Goal: Task Accomplishment & Management: Manage account settings

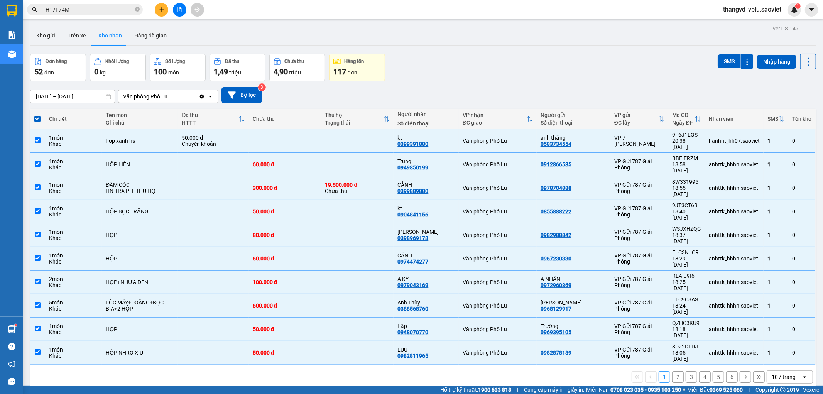
click at [506, 78] on div "Đơn hàng 52 đơn Khối lượng 0 kg Số lượng 100 món Đã thu 1,49 triệu Chưa thu 4,9…" at bounding box center [423, 68] width 786 height 28
click at [37, 121] on span at bounding box center [37, 119] width 6 height 6
click at [37, 115] on input "checkbox" at bounding box center [37, 115] width 0 height 0
checkbox input "false"
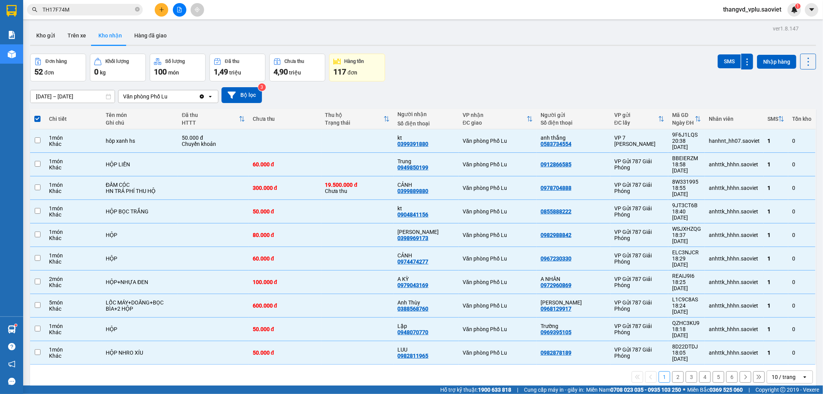
checkbox input "false"
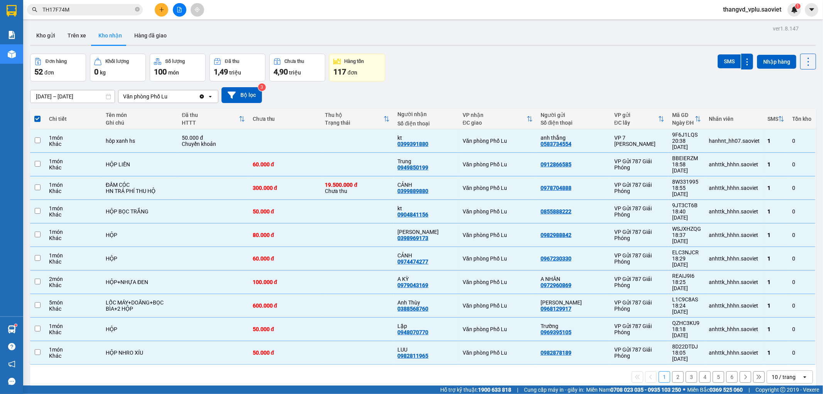
checkbox input "false"
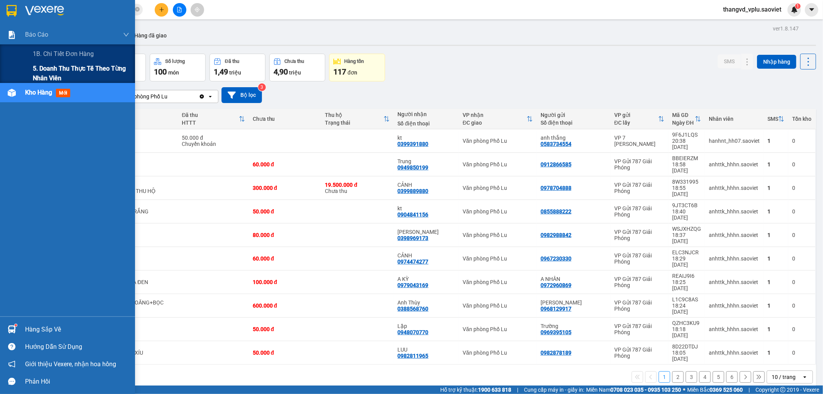
click at [52, 66] on span "5. Doanh thu thực tế theo từng nhân viên" at bounding box center [81, 73] width 96 height 19
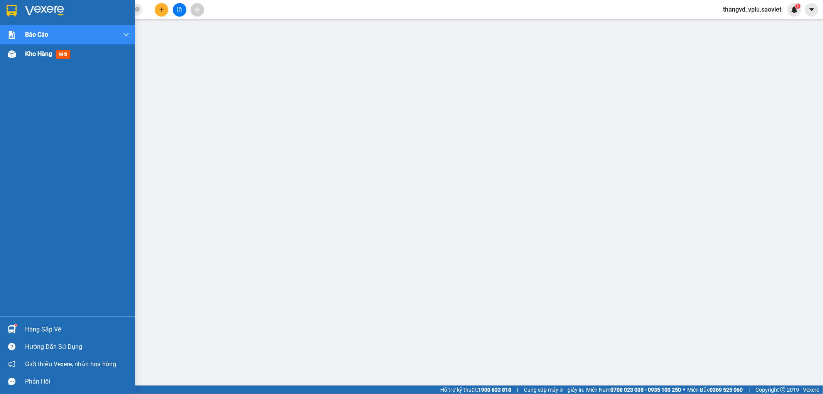
click at [12, 50] on img at bounding box center [12, 54] width 8 height 8
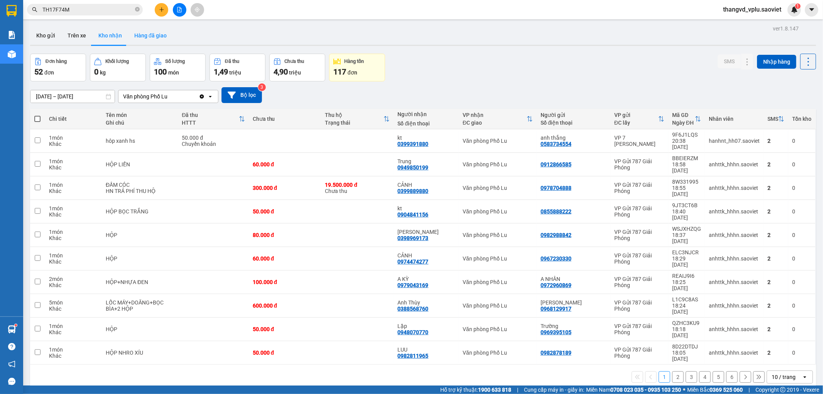
click at [145, 31] on button "Hàng đã giao" at bounding box center [150, 35] width 45 height 19
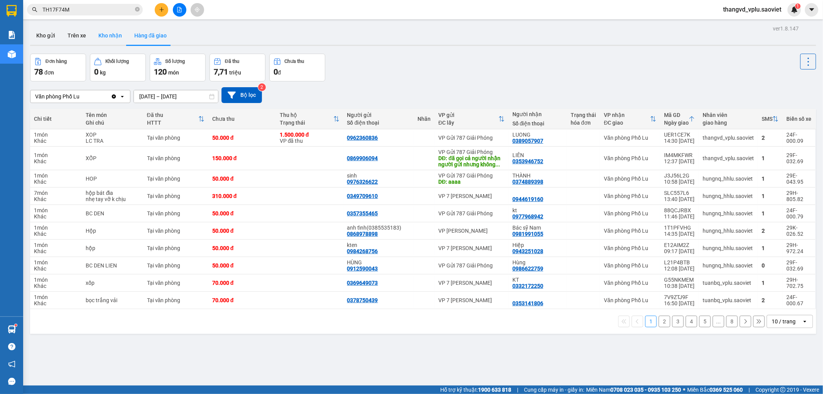
click at [114, 36] on button "Kho nhận" at bounding box center [110, 35] width 36 height 19
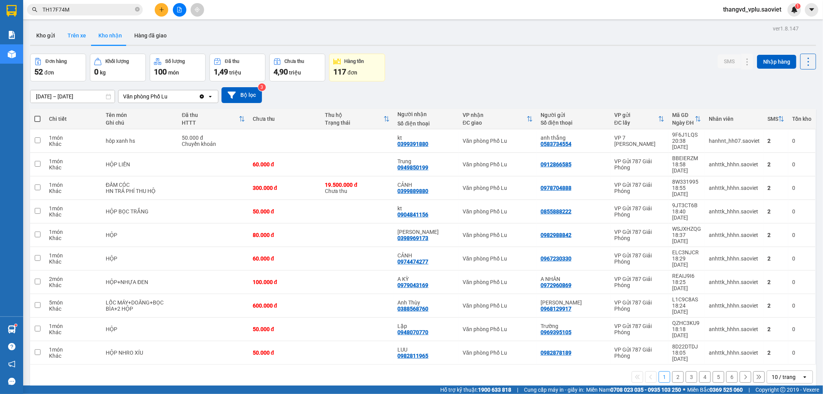
click at [89, 39] on button "Trên xe" at bounding box center [76, 35] width 31 height 19
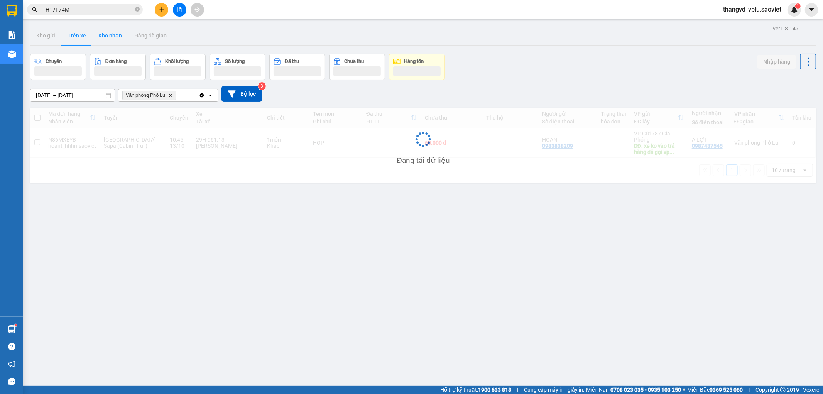
click at [105, 36] on button "Kho nhận" at bounding box center [110, 35] width 36 height 19
type input "[DATE] – [DATE]"
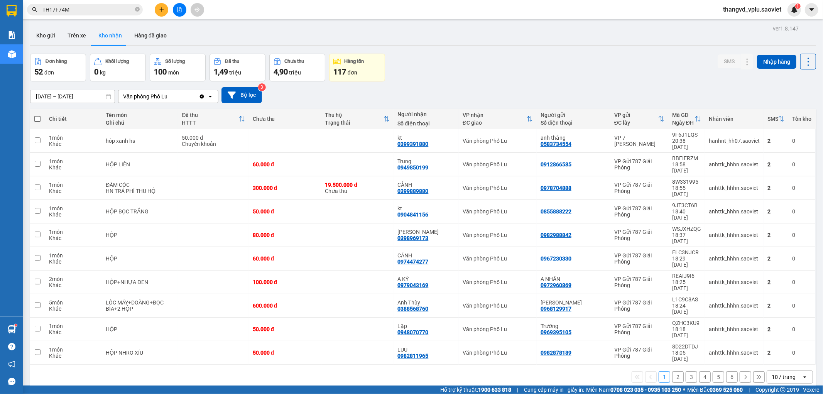
click at [675, 371] on button "2" at bounding box center [678, 377] width 12 height 12
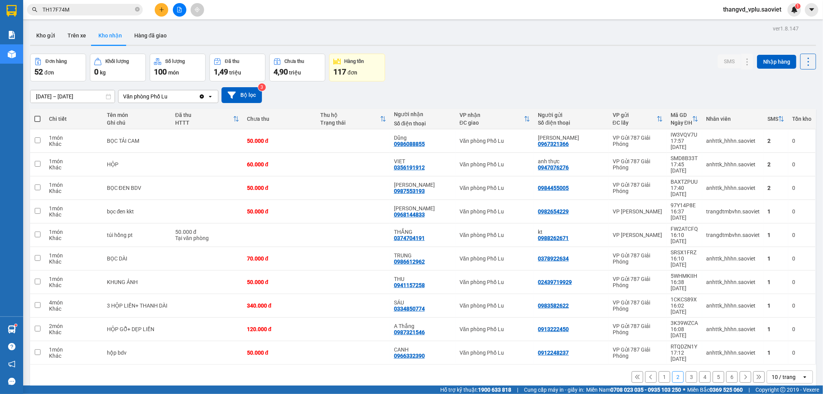
click at [685, 371] on button "3" at bounding box center [691, 377] width 12 height 12
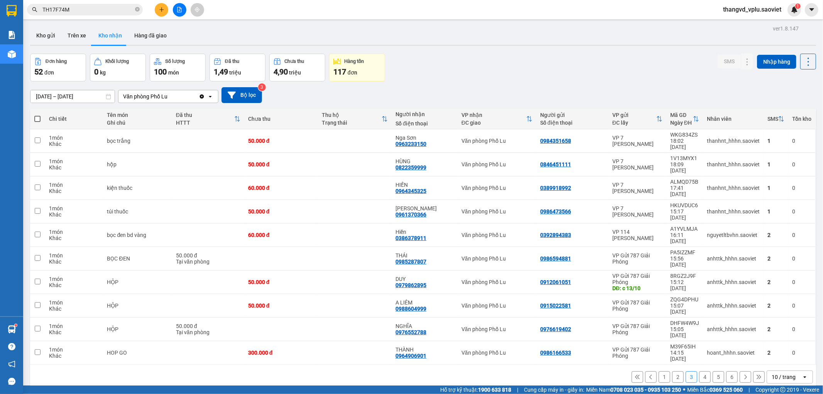
click at [77, 12] on input "TH17F74M" at bounding box center [87, 9] width 91 height 8
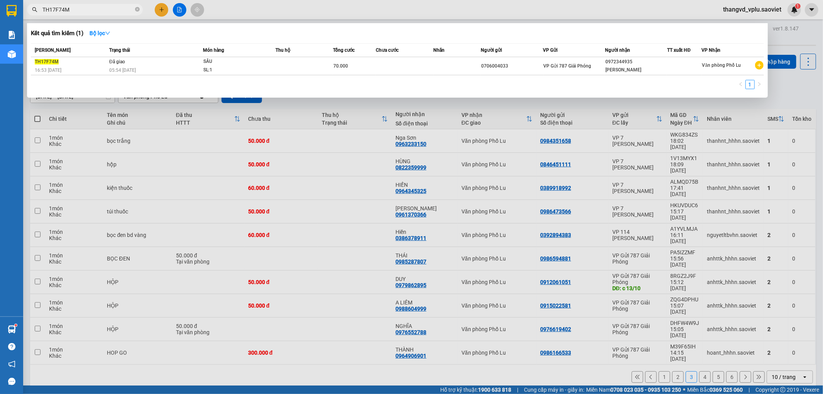
click at [77, 12] on input "TH17F74M" at bounding box center [87, 9] width 91 height 8
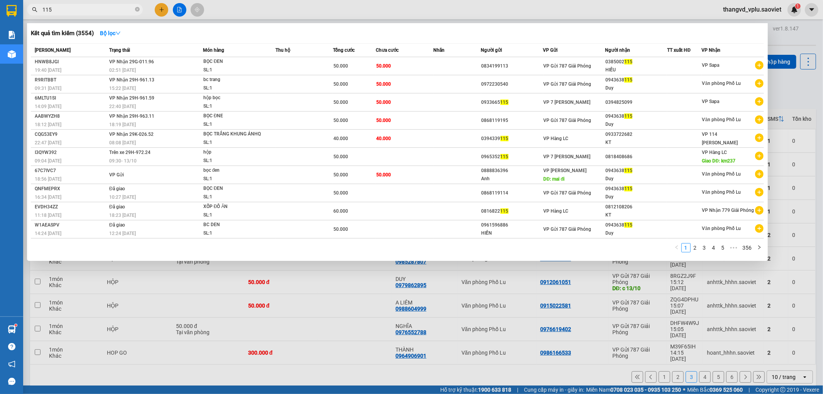
type input "115"
click at [226, 337] on div at bounding box center [411, 197] width 823 height 394
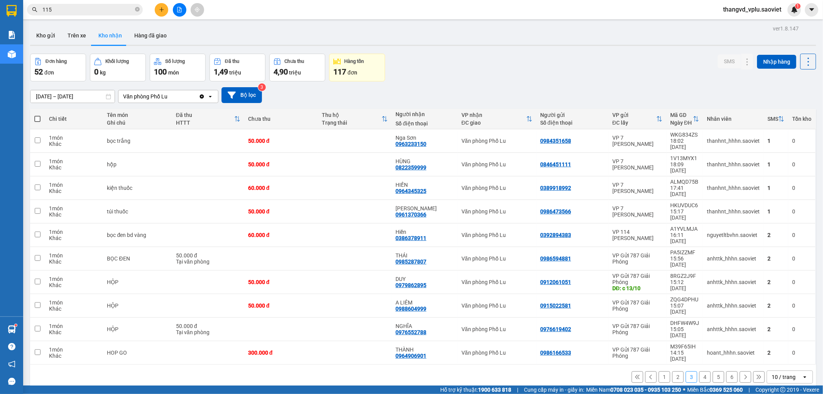
click at [658, 371] on button "1" at bounding box center [664, 377] width 12 height 12
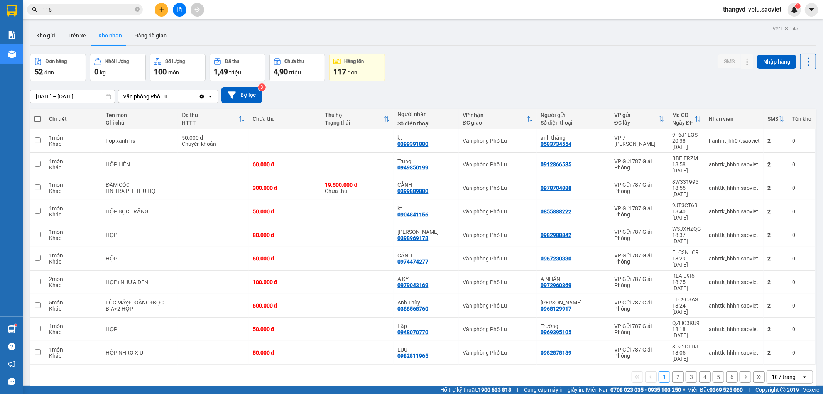
click at [745, 15] on div "thangvd_vplu.saoviet 1" at bounding box center [759, 9] width 84 height 13
click at [756, 10] on span "thangvd_vplu.saoviet" at bounding box center [752, 10] width 71 height 10
click at [757, 23] on span "Đăng xuất" at bounding box center [755, 24] width 54 height 8
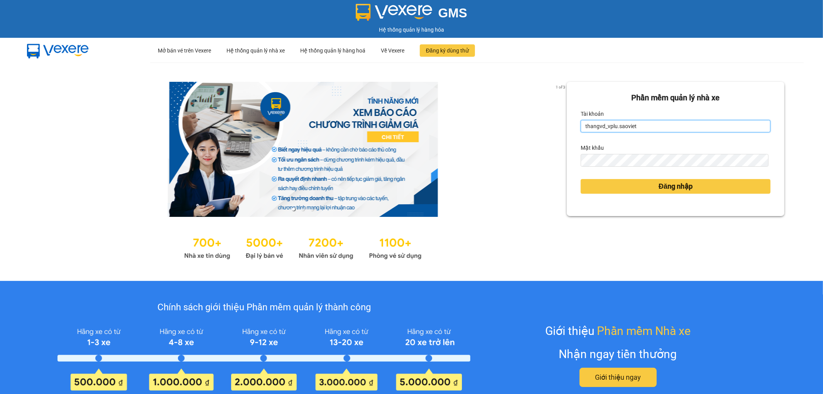
click at [642, 125] on input "thangvd_vplu.saoviet" at bounding box center [675, 126] width 190 height 12
type input "nhungltn_bvlu.saoviet"
click at [580, 179] on button "Đăng nhập" at bounding box center [675, 186] width 190 height 15
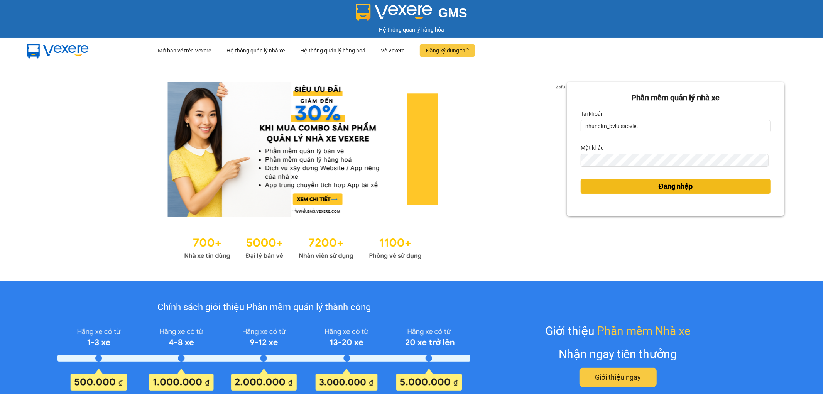
click at [593, 182] on button "Đăng nhập" at bounding box center [675, 186] width 190 height 15
click at [658, 184] on span "Đăng nhập" at bounding box center [675, 186] width 34 height 11
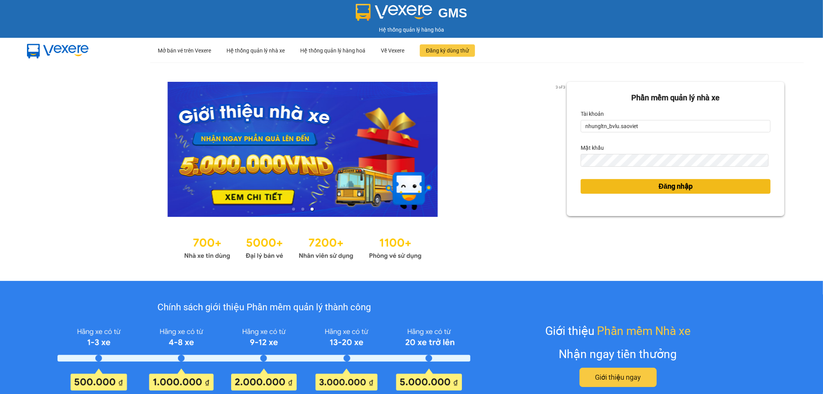
click at [674, 187] on span "Đăng nhập" at bounding box center [675, 186] width 34 height 11
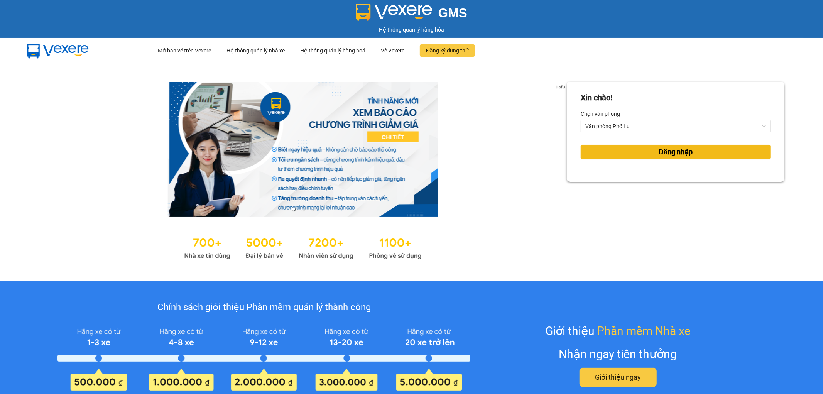
click at [646, 152] on button "Đăng nhập" at bounding box center [675, 152] width 190 height 15
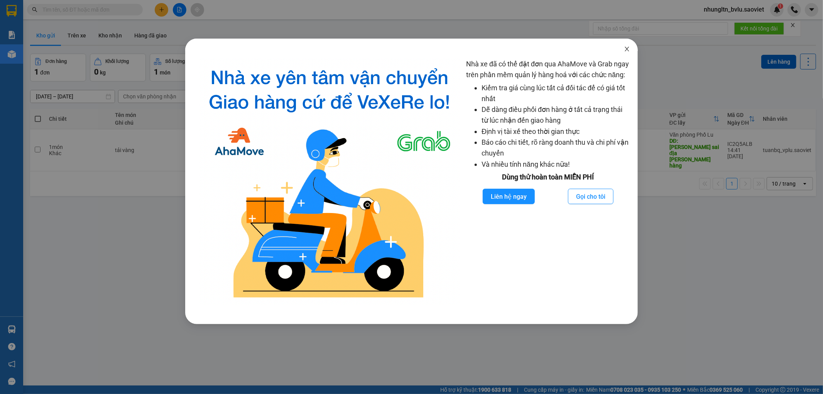
click at [626, 51] on icon "close" at bounding box center [627, 49] width 6 height 6
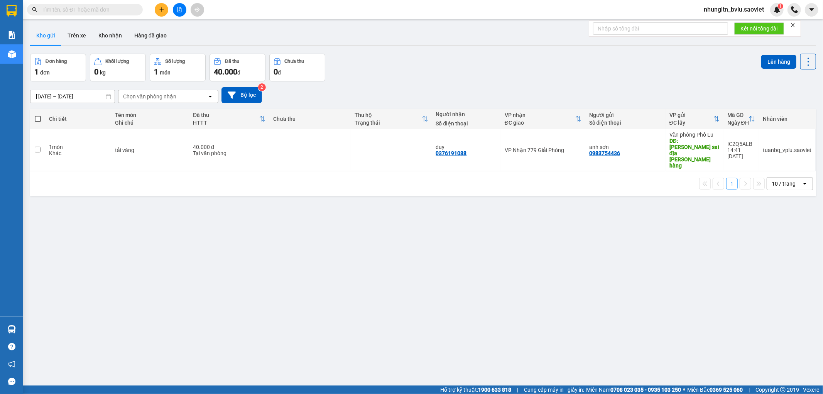
click at [130, 13] on input "text" at bounding box center [87, 9] width 91 height 8
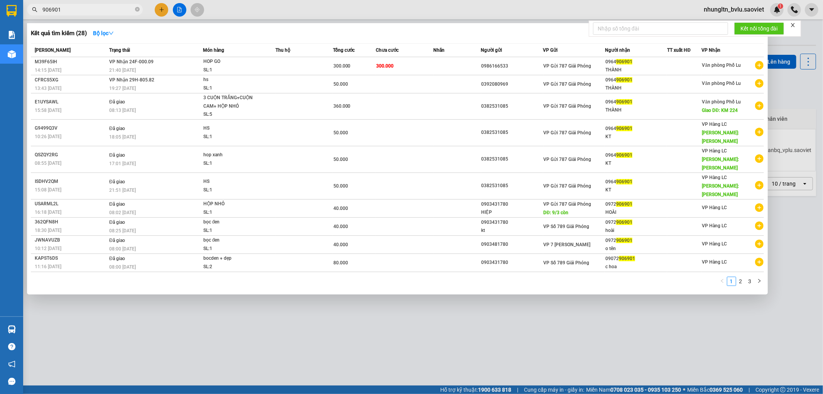
type input "906901"
click at [348, 323] on div at bounding box center [411, 197] width 823 height 394
click at [91, 10] on input "906901" at bounding box center [87, 9] width 91 height 8
click at [211, 66] on div "SL: 1" at bounding box center [232, 70] width 58 height 8
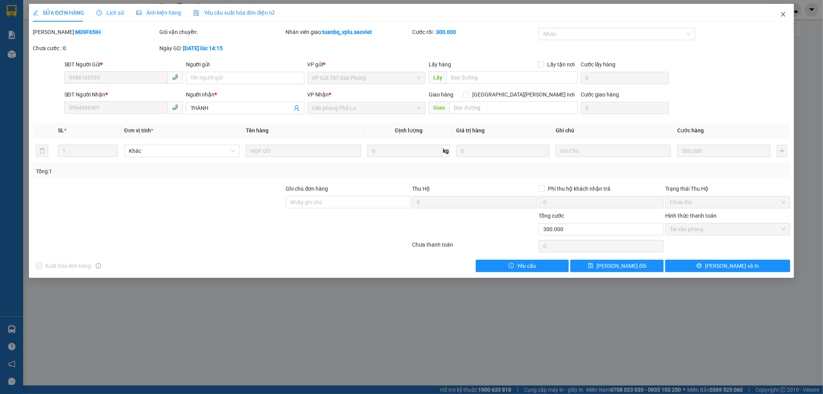
type input "0986166533"
type input "0964906901"
type input "THÀNH"
type input "0"
type input "300.000"
